Goal: Navigation & Orientation: Find specific page/section

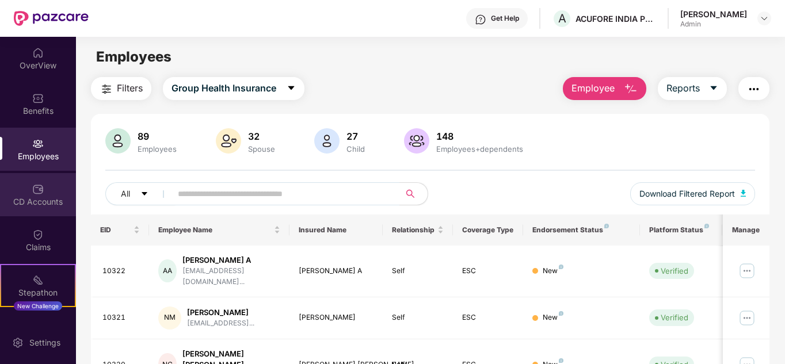
click at [33, 201] on div "CD Accounts" at bounding box center [38, 202] width 76 height 12
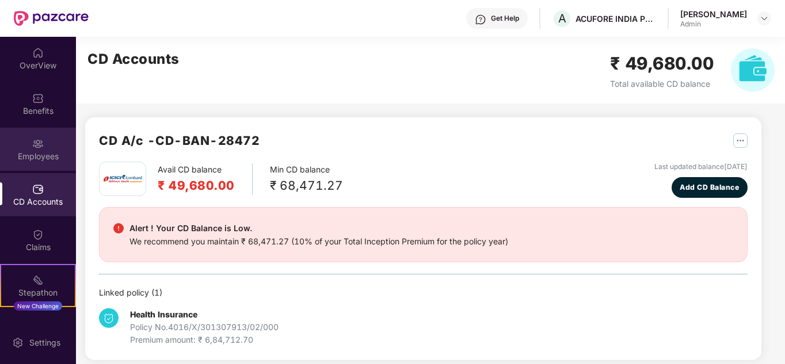
click at [44, 158] on div "Employees" at bounding box center [38, 157] width 76 height 12
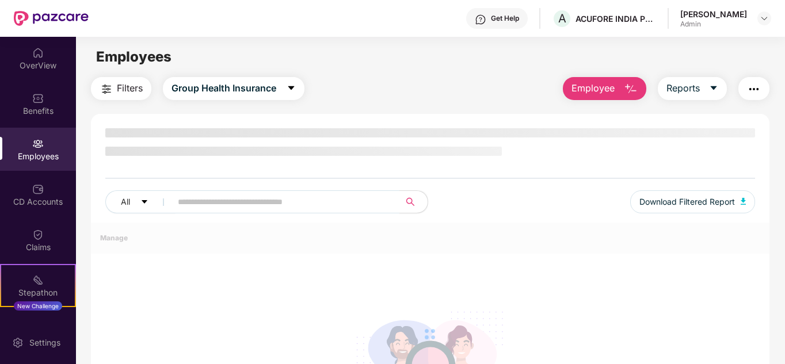
click at [44, 126] on div "OverView Benefits Employees CD Accounts Claims Stepathon New Challenge Endorsem…" at bounding box center [38, 179] width 76 height 284
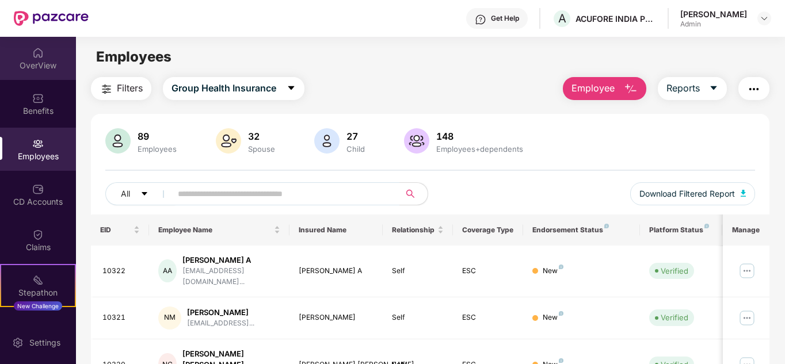
click at [49, 66] on div "OverView" at bounding box center [38, 66] width 76 height 12
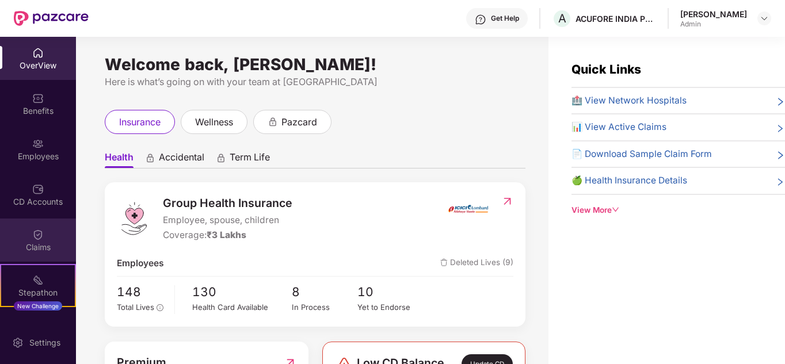
click at [42, 241] on div "Claims" at bounding box center [38, 240] width 76 height 43
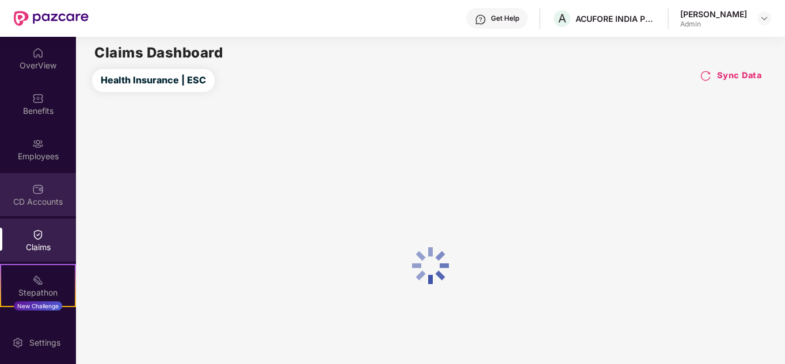
click at [47, 196] on div "CD Accounts" at bounding box center [38, 202] width 76 height 12
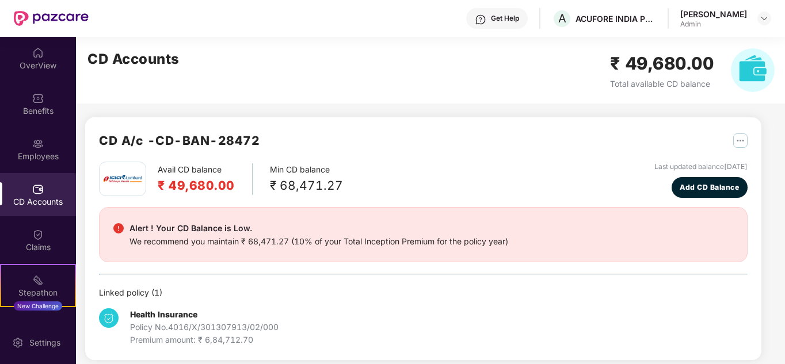
click at [43, 153] on div "Employees" at bounding box center [38, 157] width 76 height 12
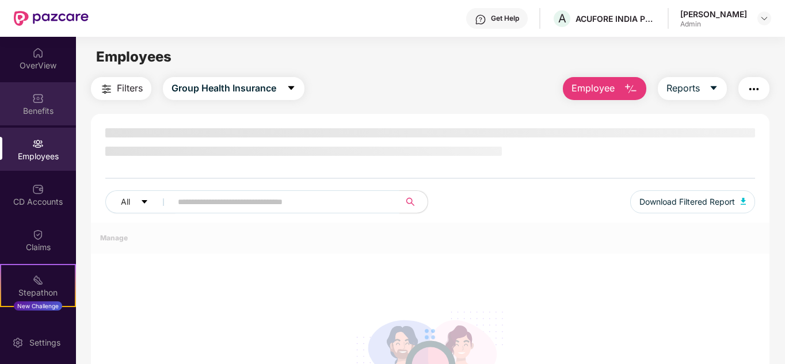
click at [39, 106] on div "Benefits" at bounding box center [38, 111] width 76 height 12
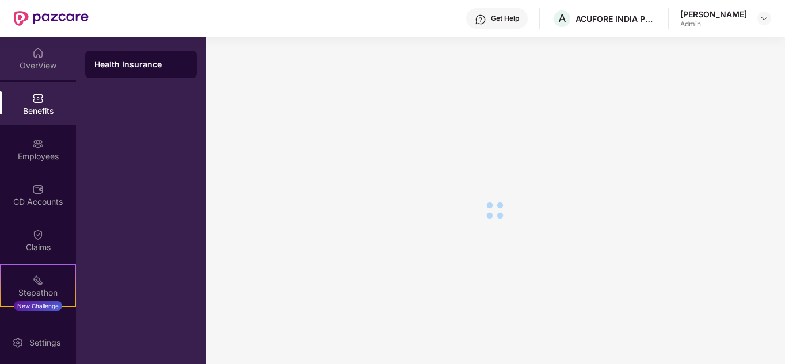
click at [41, 63] on div "OverView" at bounding box center [38, 66] width 76 height 12
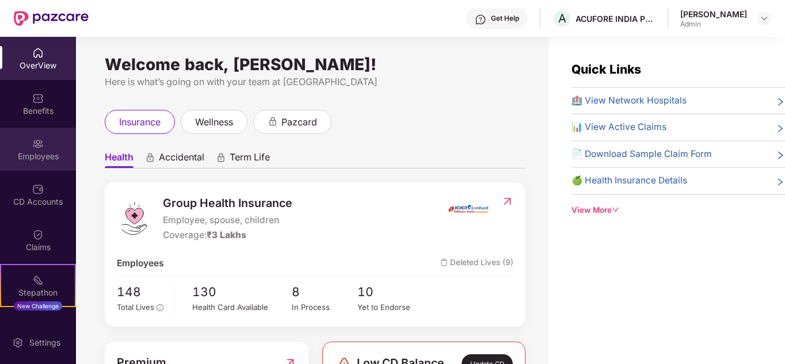
click at [58, 155] on div "Employees" at bounding box center [38, 157] width 76 height 12
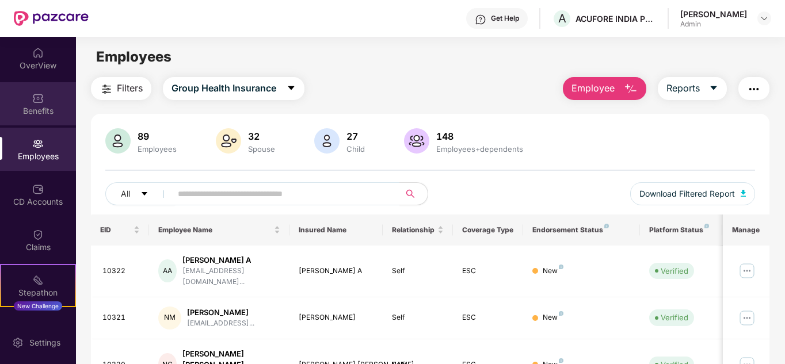
click at [43, 91] on div "Benefits" at bounding box center [38, 103] width 76 height 43
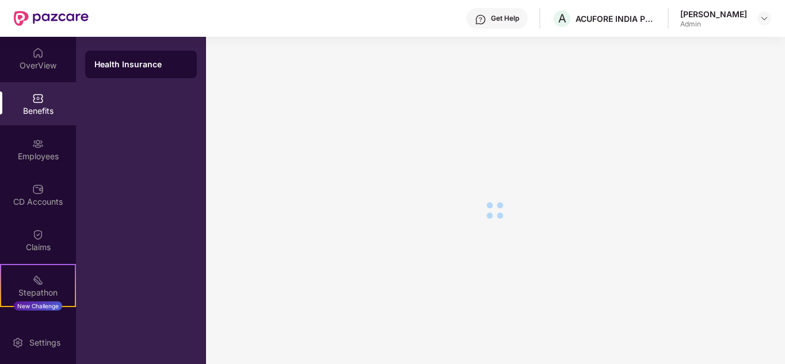
click at [39, 55] on img at bounding box center [38, 53] width 12 height 12
